Goal: Task Accomplishment & Management: Use online tool/utility

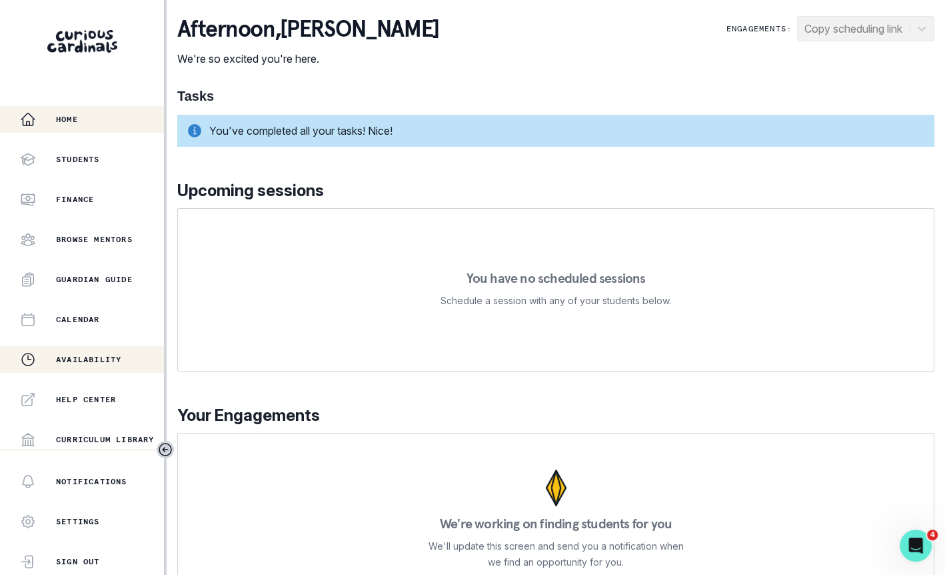
scroll to position [243, 0]
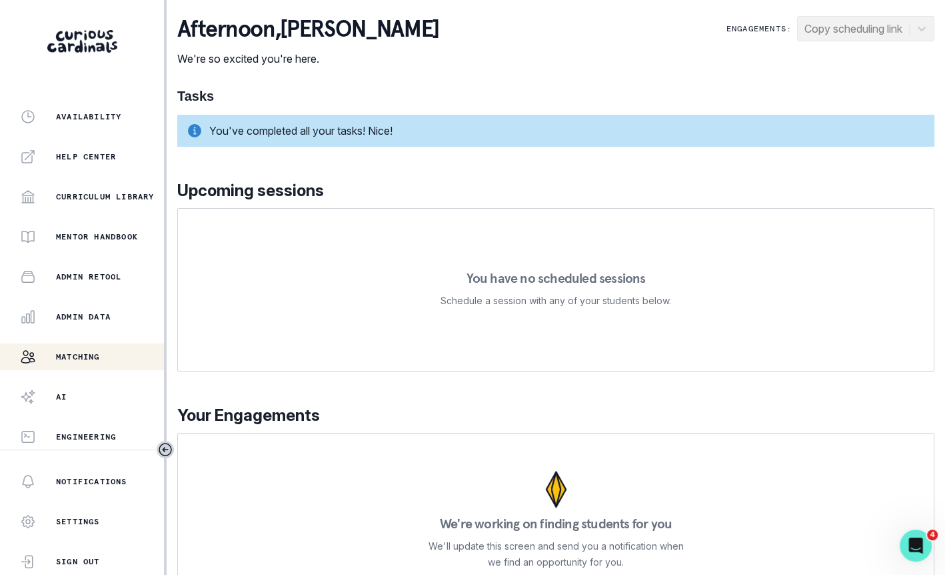
click at [105, 364] on button "Matching" at bounding box center [82, 356] width 164 height 27
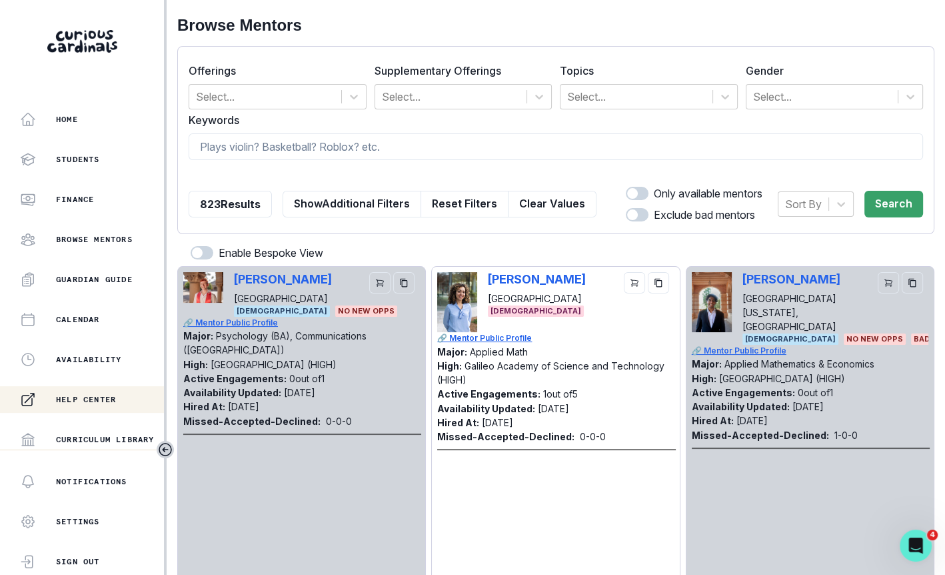
scroll to position [243, 0]
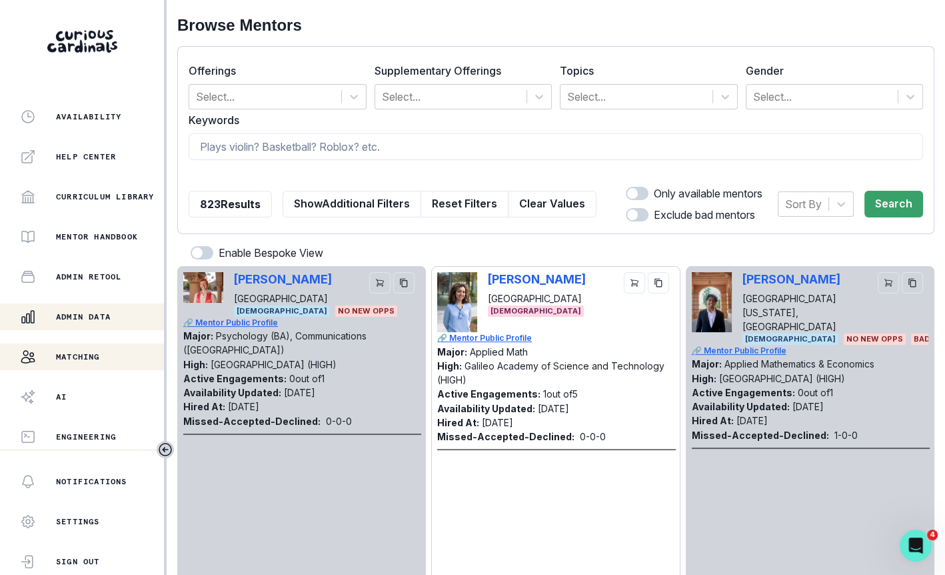
click at [118, 327] on button "Admin Data" at bounding box center [82, 316] width 164 height 27
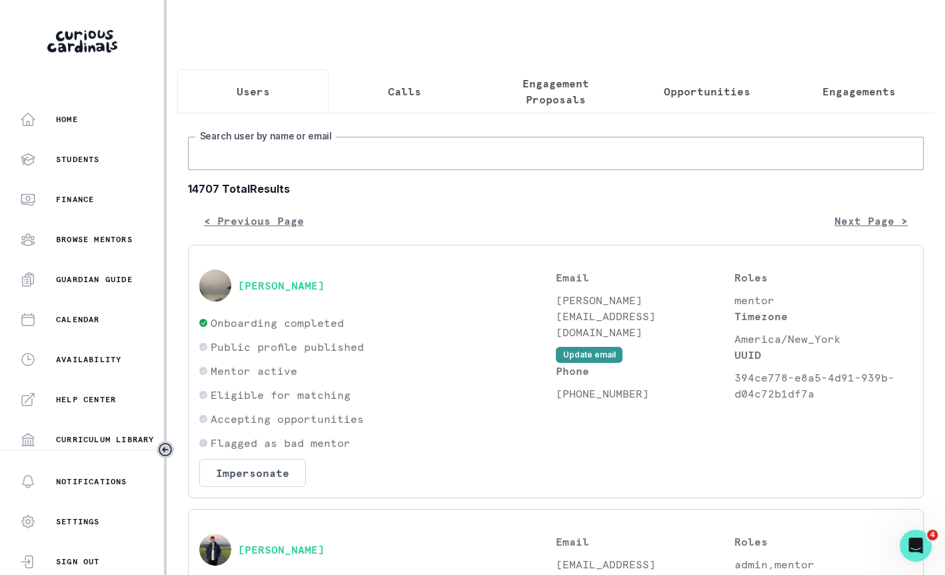
click at [406, 143] on input "Search user by name or email" at bounding box center [556, 153] width 736 height 33
paste input "[PERSON_NAME]"
click at [260, 160] on input "[PERSON_NAME]" at bounding box center [556, 153] width 736 height 33
click at [260, 146] on input "[PERSON_NAME]" at bounding box center [556, 153] width 736 height 33
type input "[PERSON_NAME]"
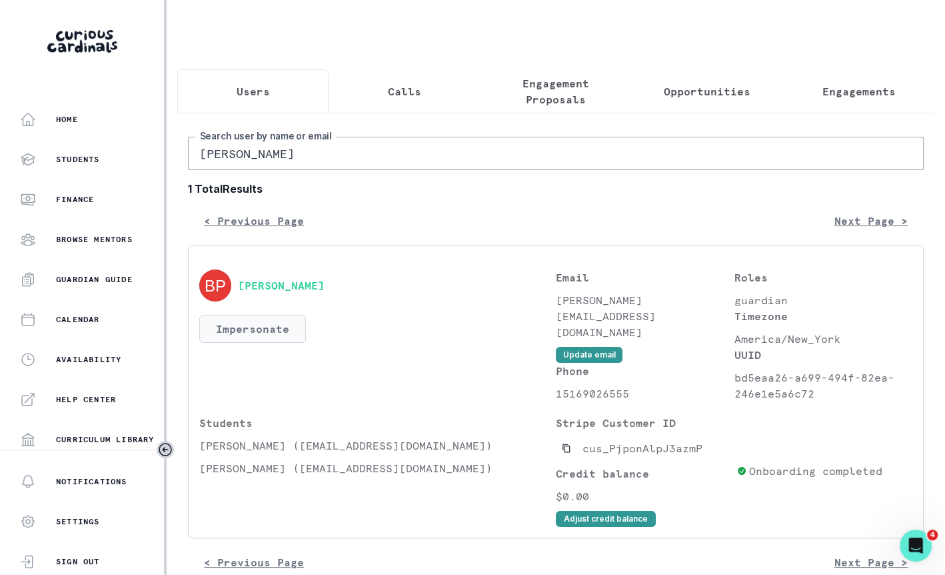
click at [278, 325] on button "Impersonate" at bounding box center [252, 329] width 107 height 28
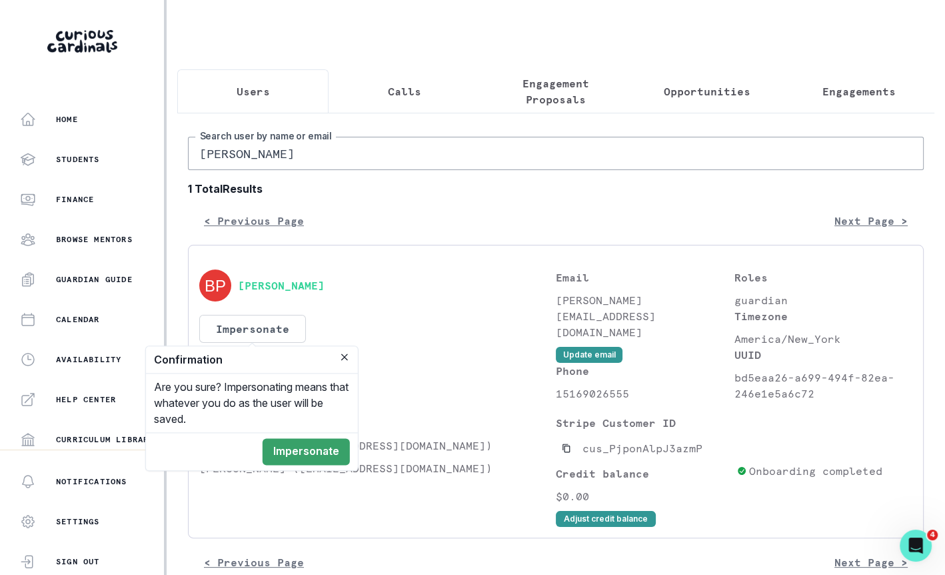
click at [311, 432] on footer "Impersonate" at bounding box center [252, 451] width 212 height 38
click at [321, 457] on button "Impersonate" at bounding box center [306, 451] width 87 height 27
